Goal: Check status: Check status

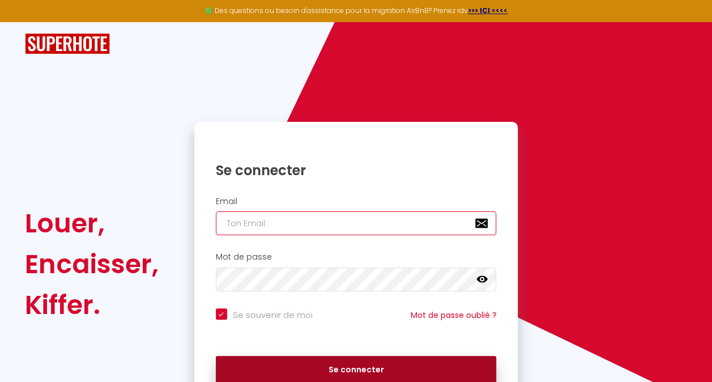
type input "[EMAIL_ADDRESS][DOMAIN_NAME]"
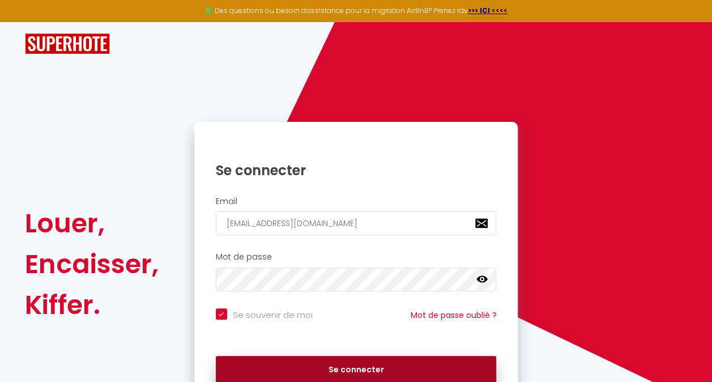
click at [363, 364] on button "Se connecter" at bounding box center [356, 370] width 281 height 28
checkbox input "true"
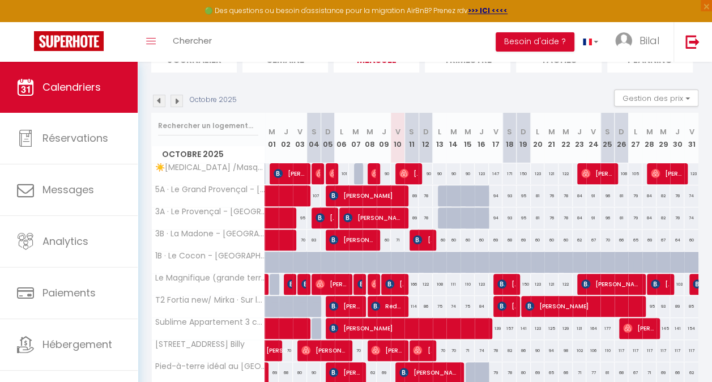
scroll to position [113, 0]
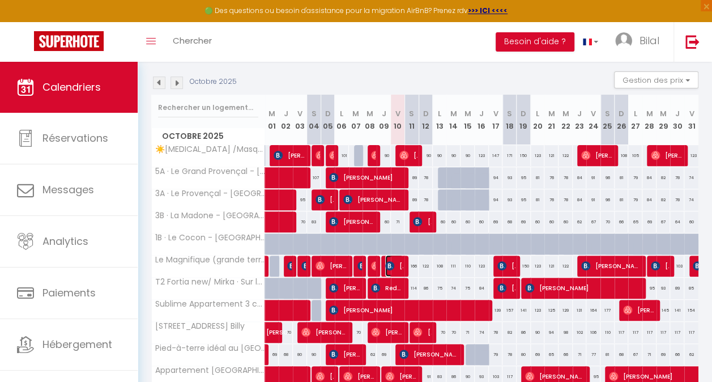
click at [393, 262] on span "[PERSON_NAME]" at bounding box center [394, 266] width 18 height 22
select select "OK"
select select "KO"
select select "0"
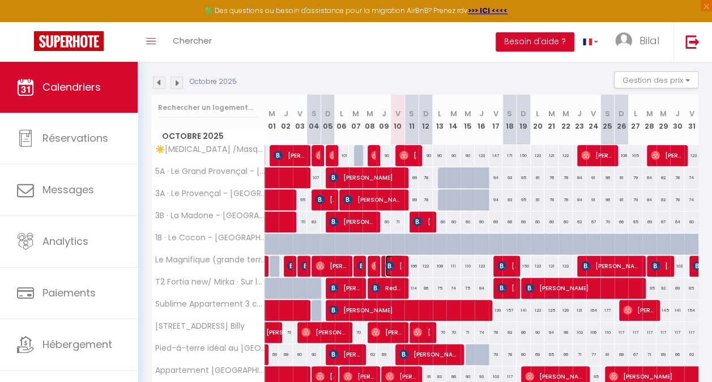
select select "1"
select select
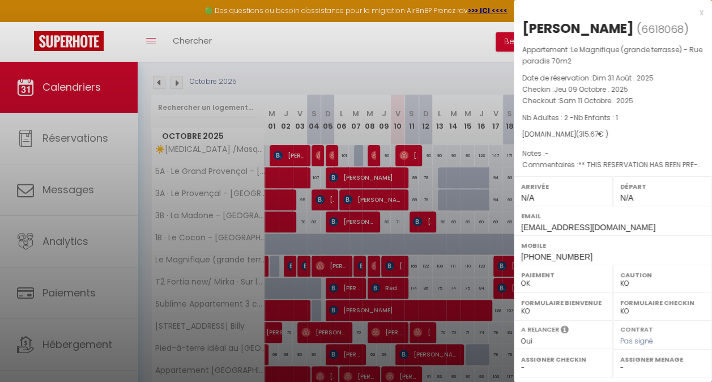
click at [375, 265] on div at bounding box center [356, 191] width 712 height 382
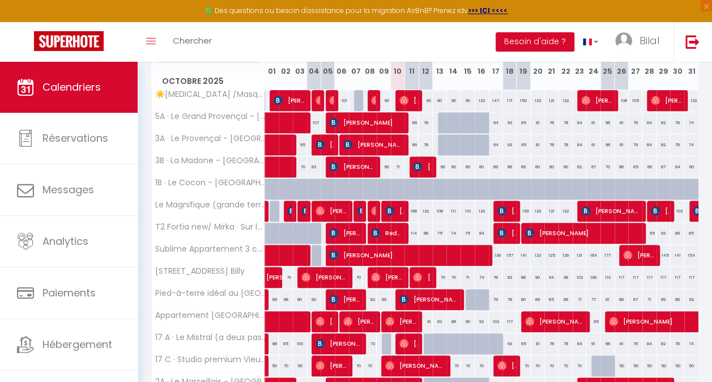
scroll to position [112, 0]
